Goal: Find specific page/section: Find specific page/section

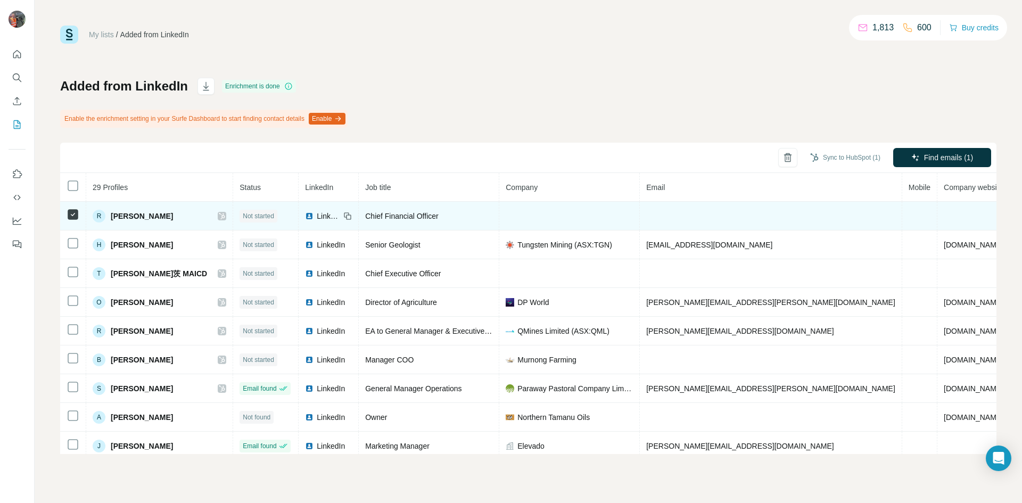
click at [569, 211] on td at bounding box center [569, 216] width 140 height 29
drag, startPoint x: 171, startPoint y: 215, endPoint x: 110, endPoint y: 218, distance: 60.7
click at [110, 218] on div "R Redvers Morgan" at bounding box center [160, 216] width 134 height 13
copy span "Redvers Morgan"
